Goal: Information Seeking & Learning: Learn about a topic

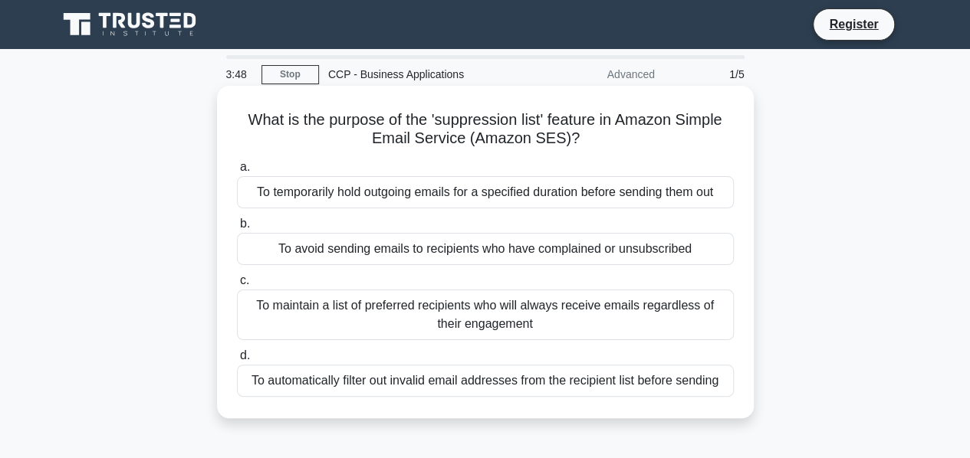
click at [567, 240] on div "To avoid sending emails to recipients who have complained or unsubscribed" at bounding box center [485, 249] width 497 height 32
click at [237, 229] on input "b. To avoid sending emails to recipients who have complained or unsubscribed" at bounding box center [237, 224] width 0 height 10
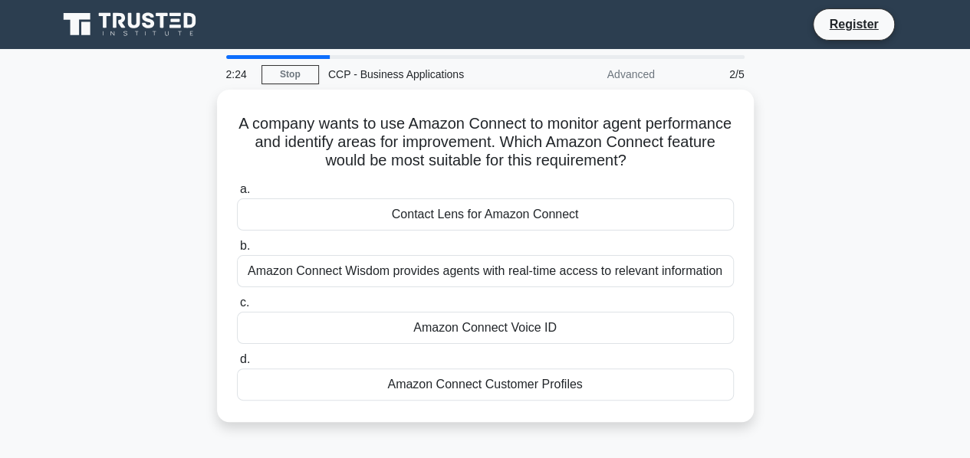
click at [868, 194] on div "A company wants to use Amazon Connect to monitor agent performance and identify…" at bounding box center [485, 265] width 874 height 351
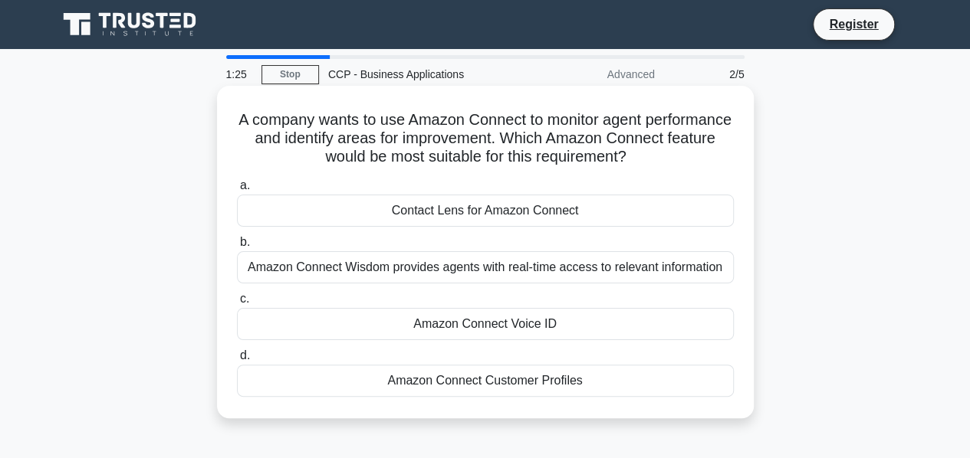
click at [405, 214] on div "Contact Lens for Amazon Connect" at bounding box center [485, 211] width 497 height 32
click at [237, 191] on input "a. Contact Lens for Amazon Connect" at bounding box center [237, 186] width 0 height 10
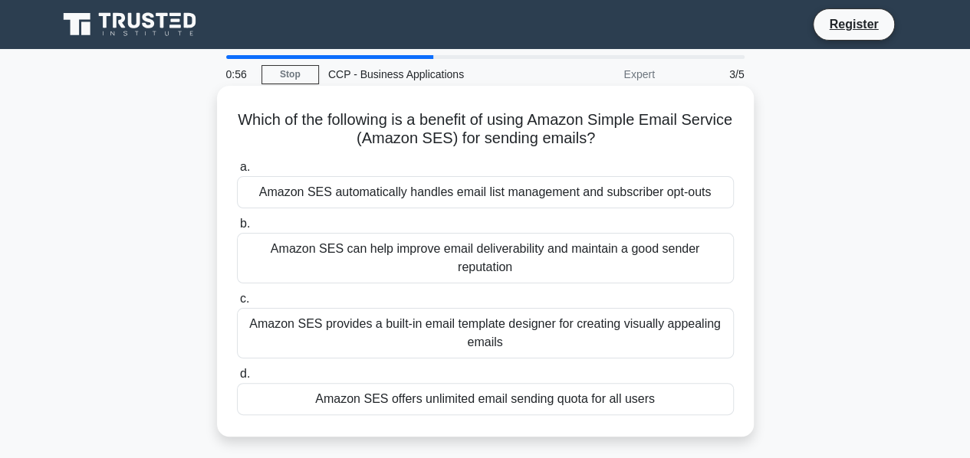
click at [455, 259] on div "Amazon SES can help improve email deliverability and maintain a good sender rep…" at bounding box center [485, 258] width 497 height 51
click at [237, 229] on input "b. Amazon SES can help improve email deliverability and maintain a good sender …" at bounding box center [237, 224] width 0 height 10
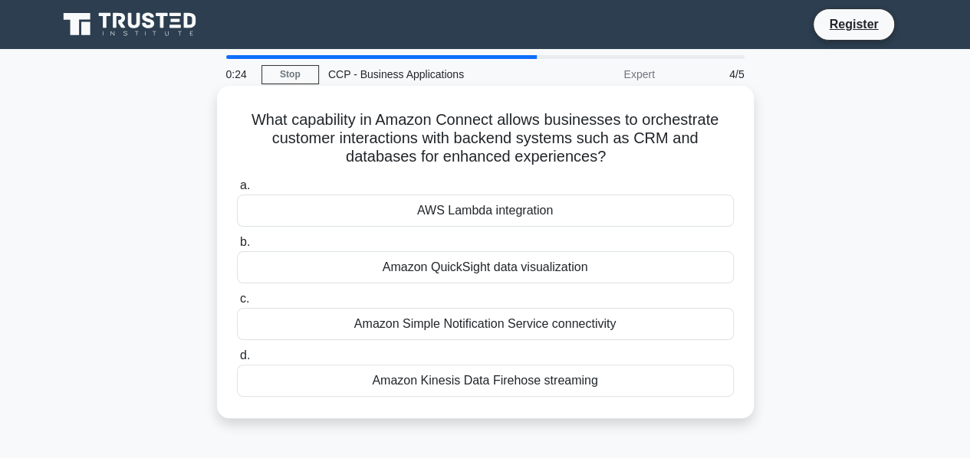
click at [484, 203] on div "AWS Lambda integration" at bounding box center [485, 211] width 497 height 32
click at [237, 191] on input "a. AWS Lambda integration" at bounding box center [237, 186] width 0 height 10
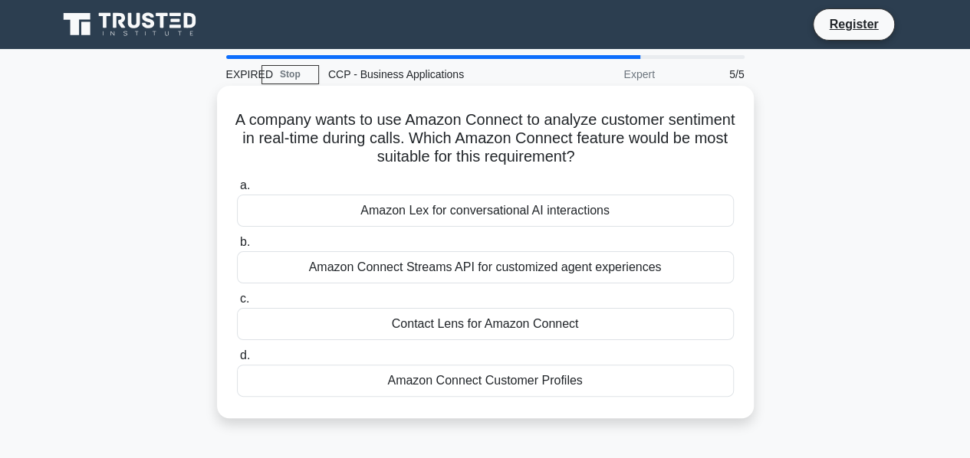
click at [513, 320] on div "Contact Lens for Amazon Connect" at bounding box center [485, 324] width 497 height 32
click at [237, 304] on input "c. Contact Lens for Amazon Connect" at bounding box center [237, 299] width 0 height 10
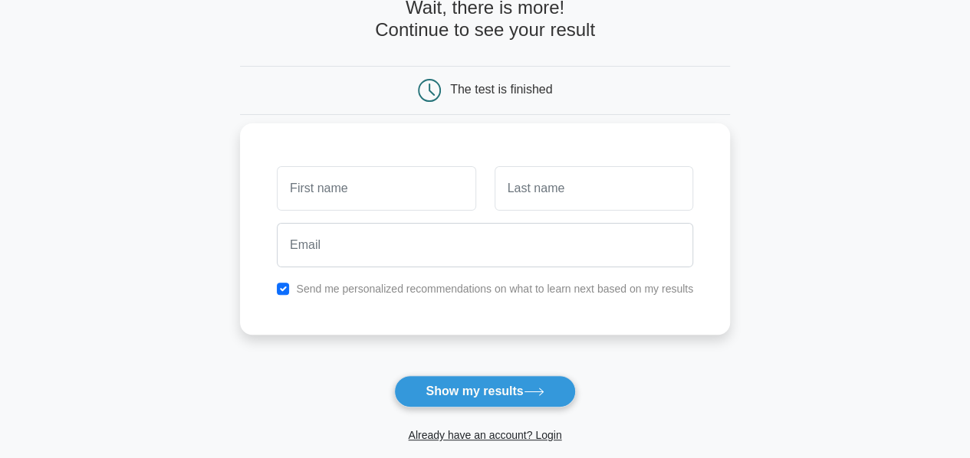
scroll to position [77, 0]
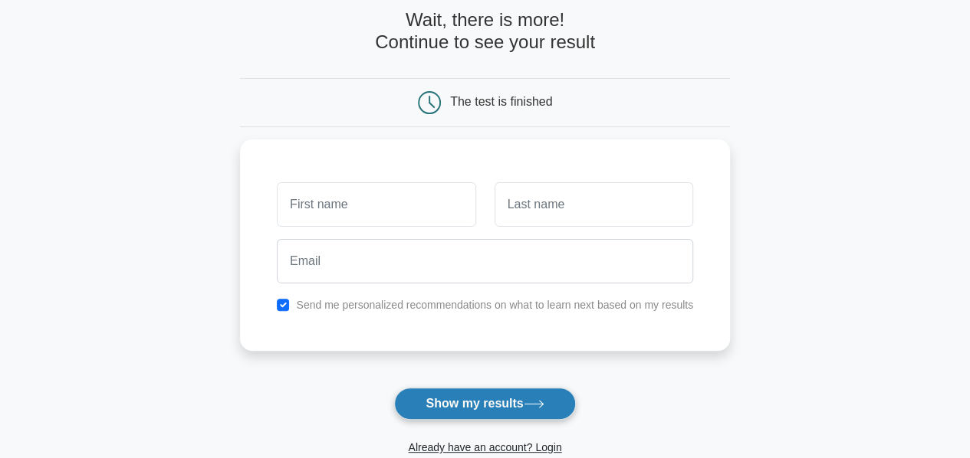
click at [492, 412] on button "Show my results" at bounding box center [484, 404] width 181 height 32
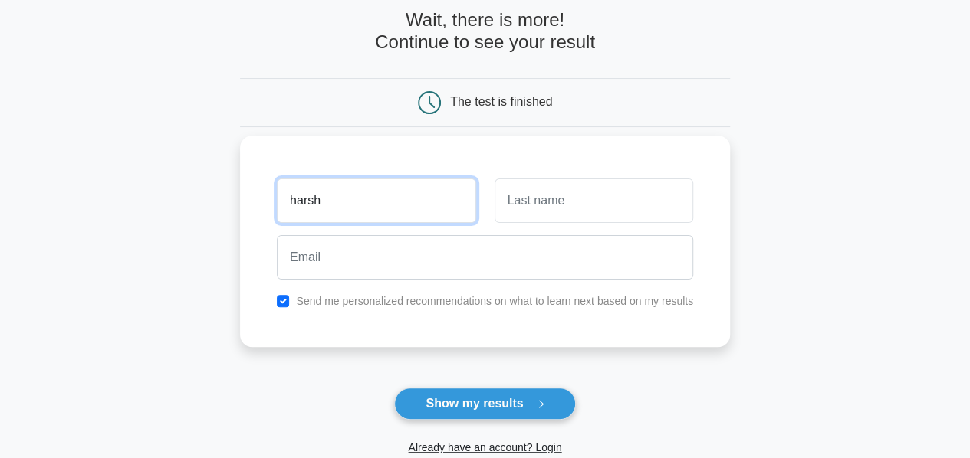
type input "[PERSON_NAME]"
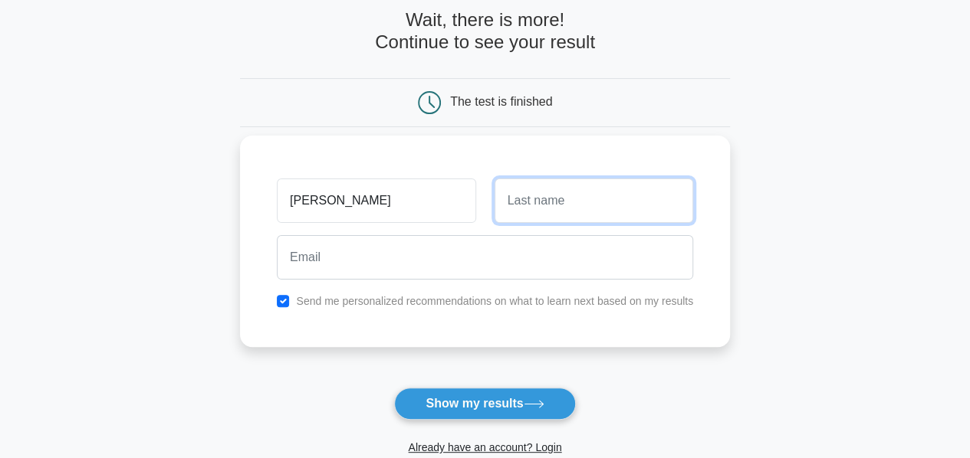
click at [579, 189] on input "text" at bounding box center [593, 201] width 199 height 44
type input "Kumar"
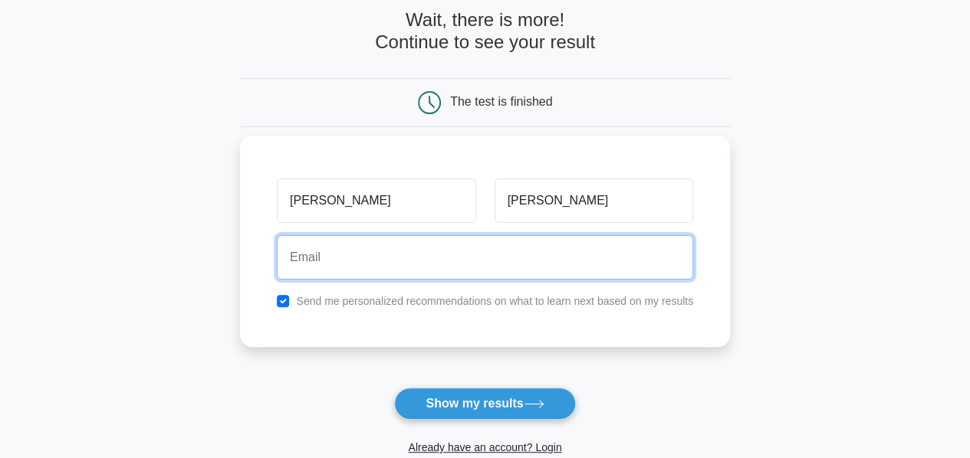
click at [543, 269] on input "email" at bounding box center [485, 257] width 416 height 44
type input "poddarharshit.2000@gmail.com"
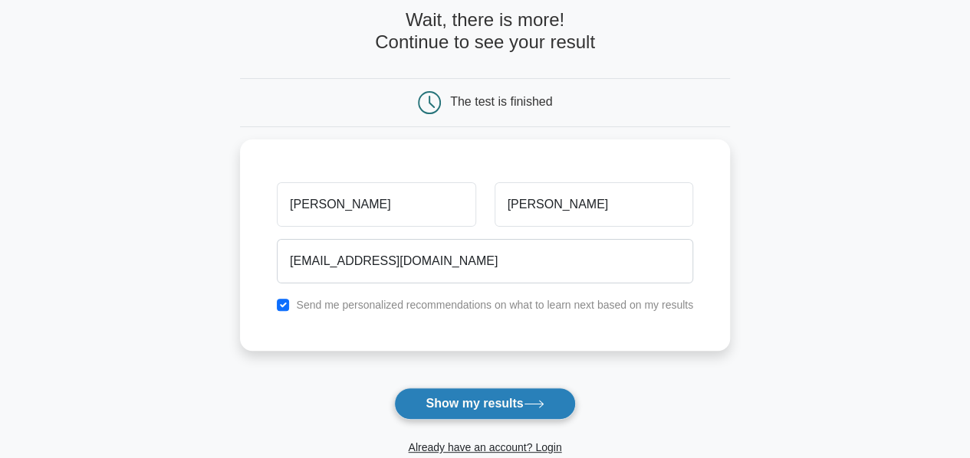
click at [539, 412] on button "Show my results" at bounding box center [484, 404] width 181 height 32
